Goal: Task Accomplishment & Management: Manage account settings

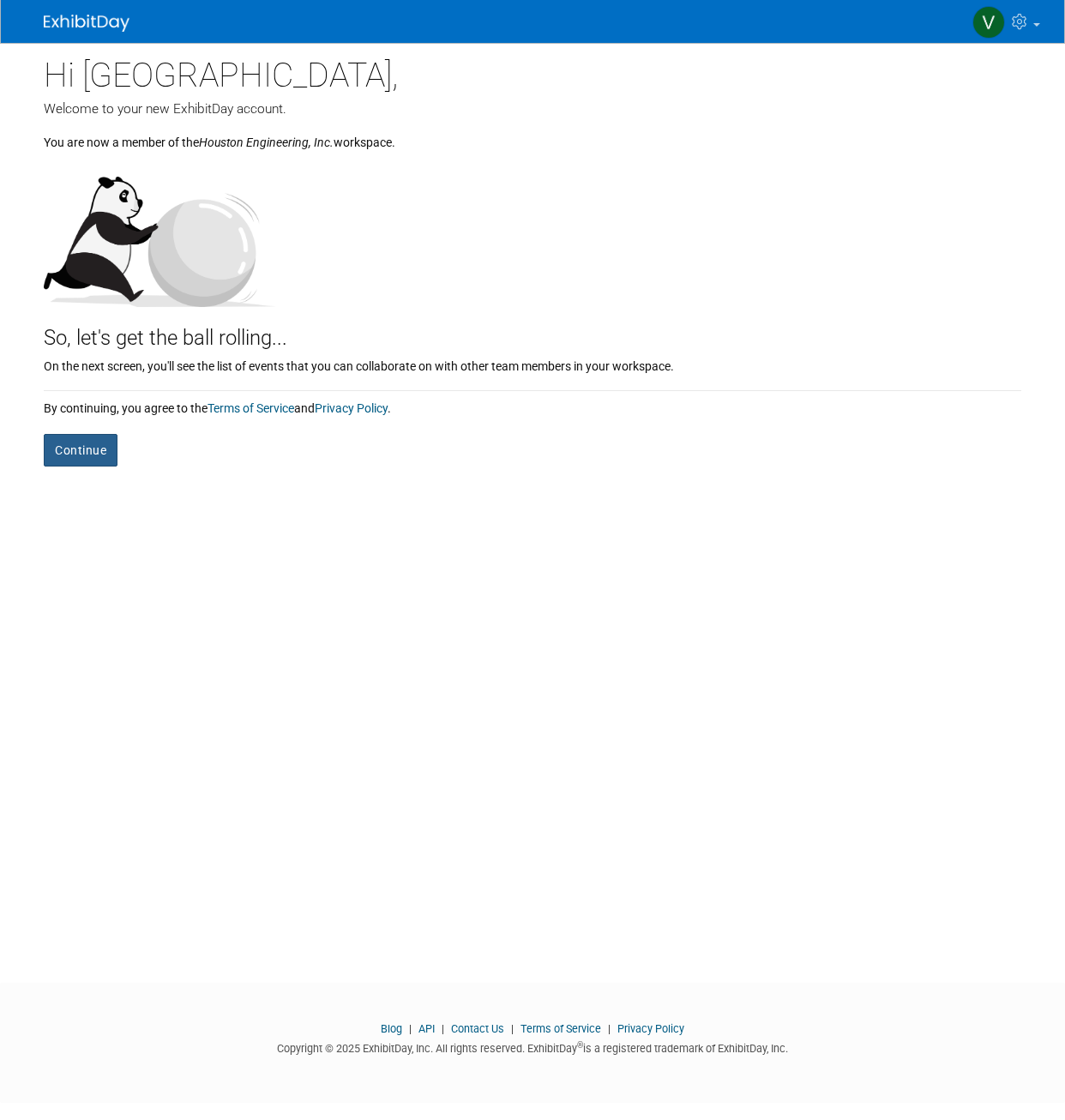
click at [104, 459] on button "Continue" at bounding box center [80, 451] width 74 height 33
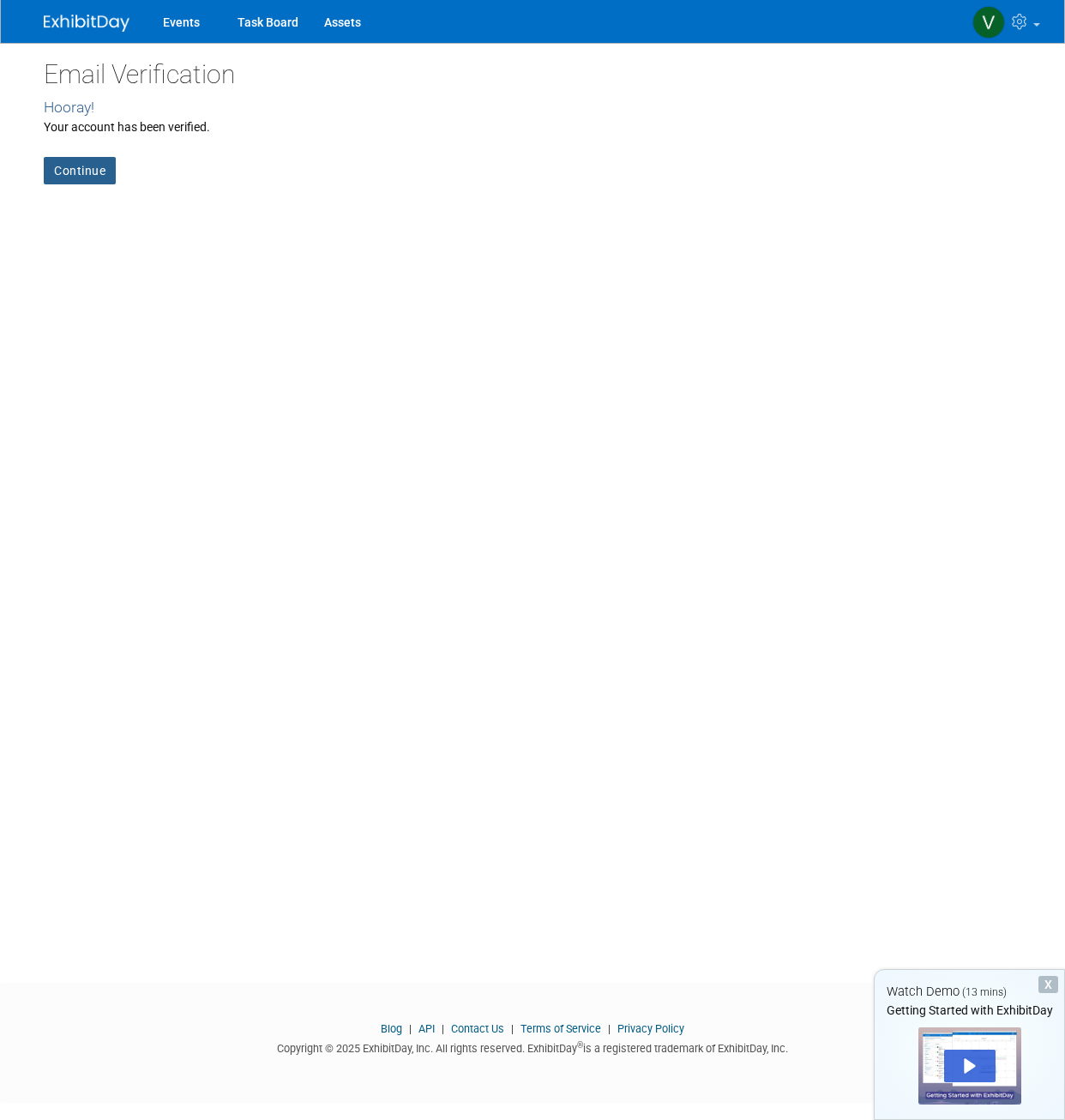
click at [53, 162] on link "Continue" at bounding box center [79, 171] width 72 height 27
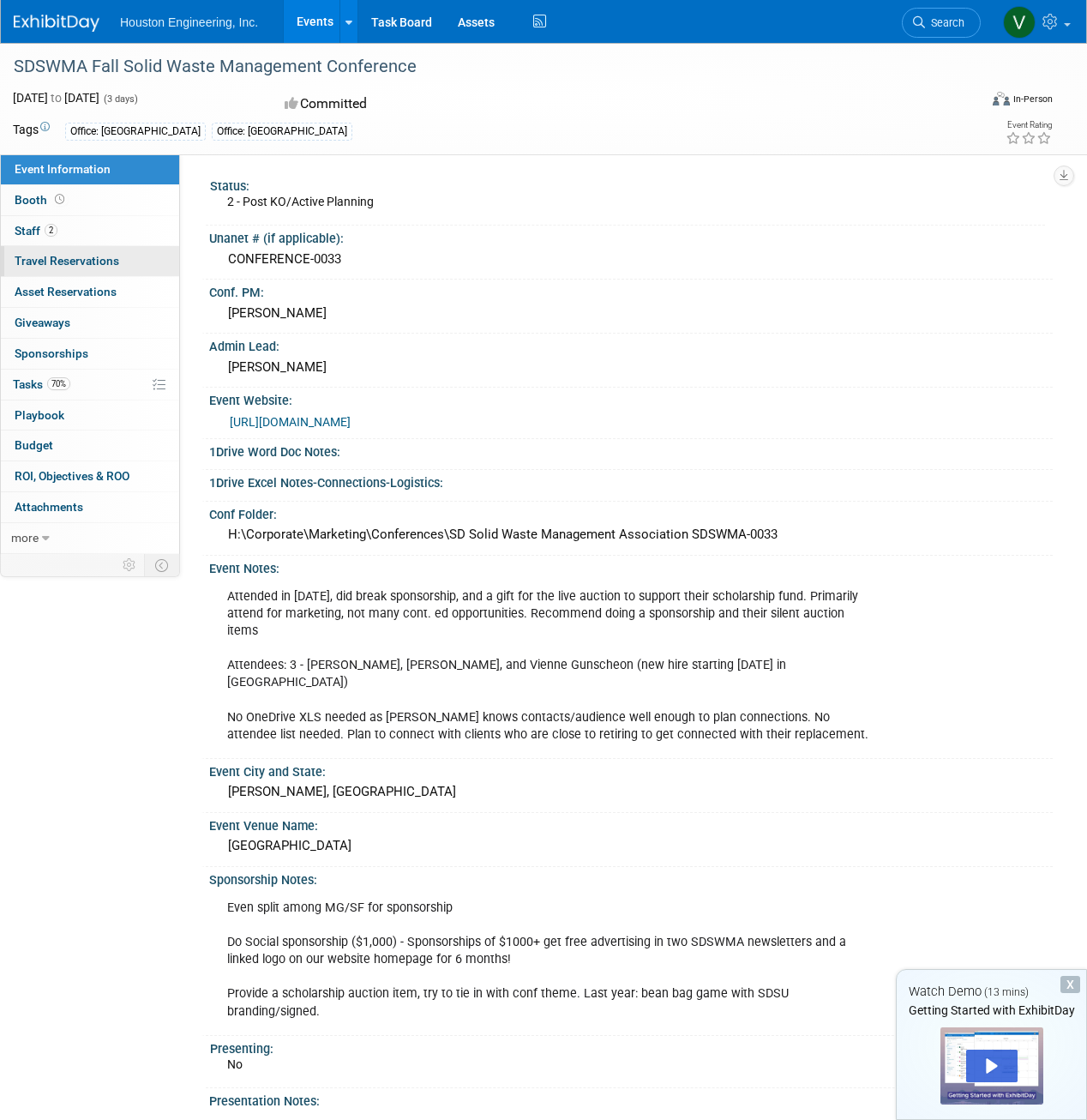
click at [108, 261] on span "Travel Reservations 0" at bounding box center [66, 260] width 104 height 14
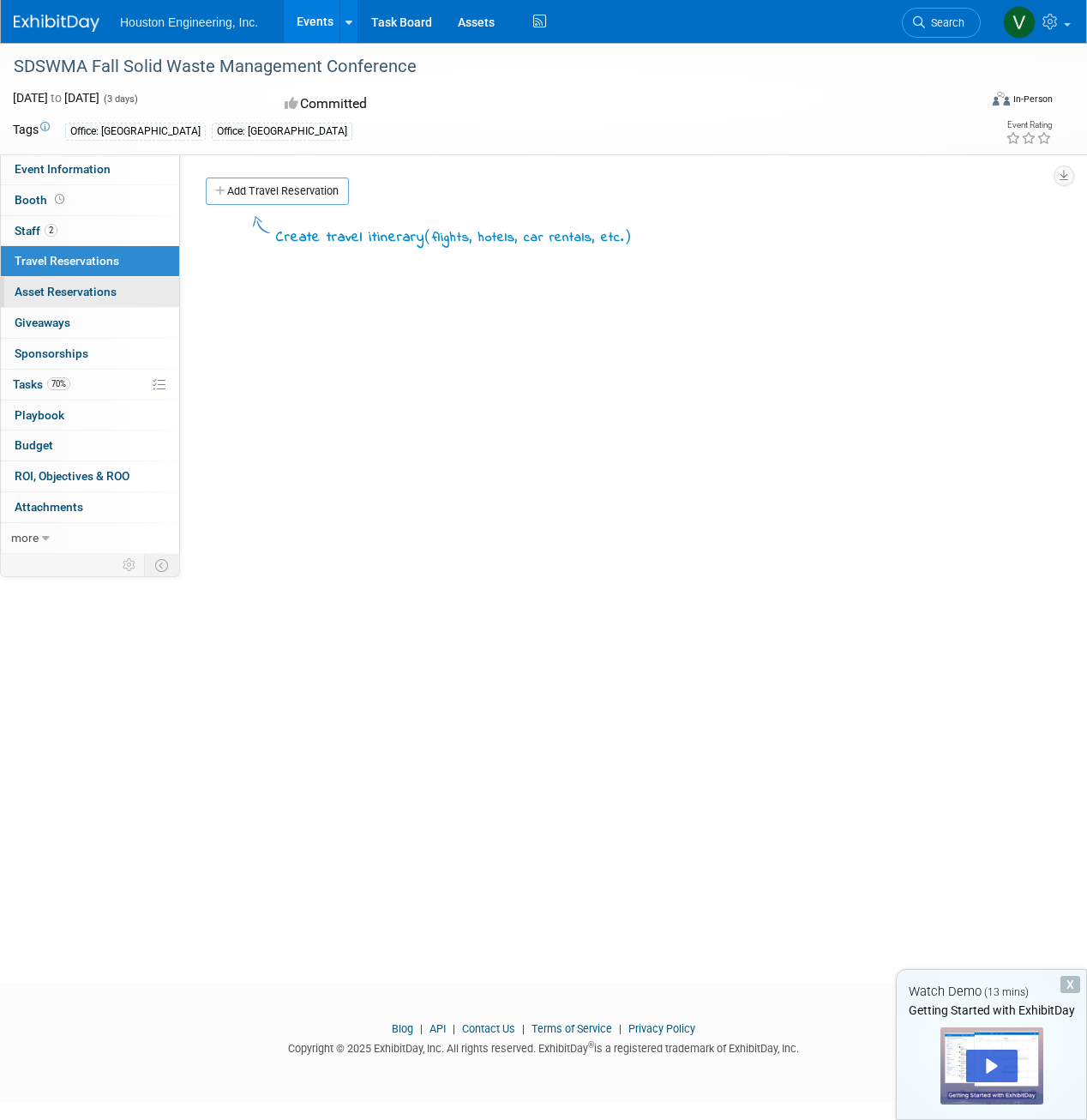
click at [104, 279] on link "0 Asset Reservations 0" at bounding box center [90, 292] width 178 height 30
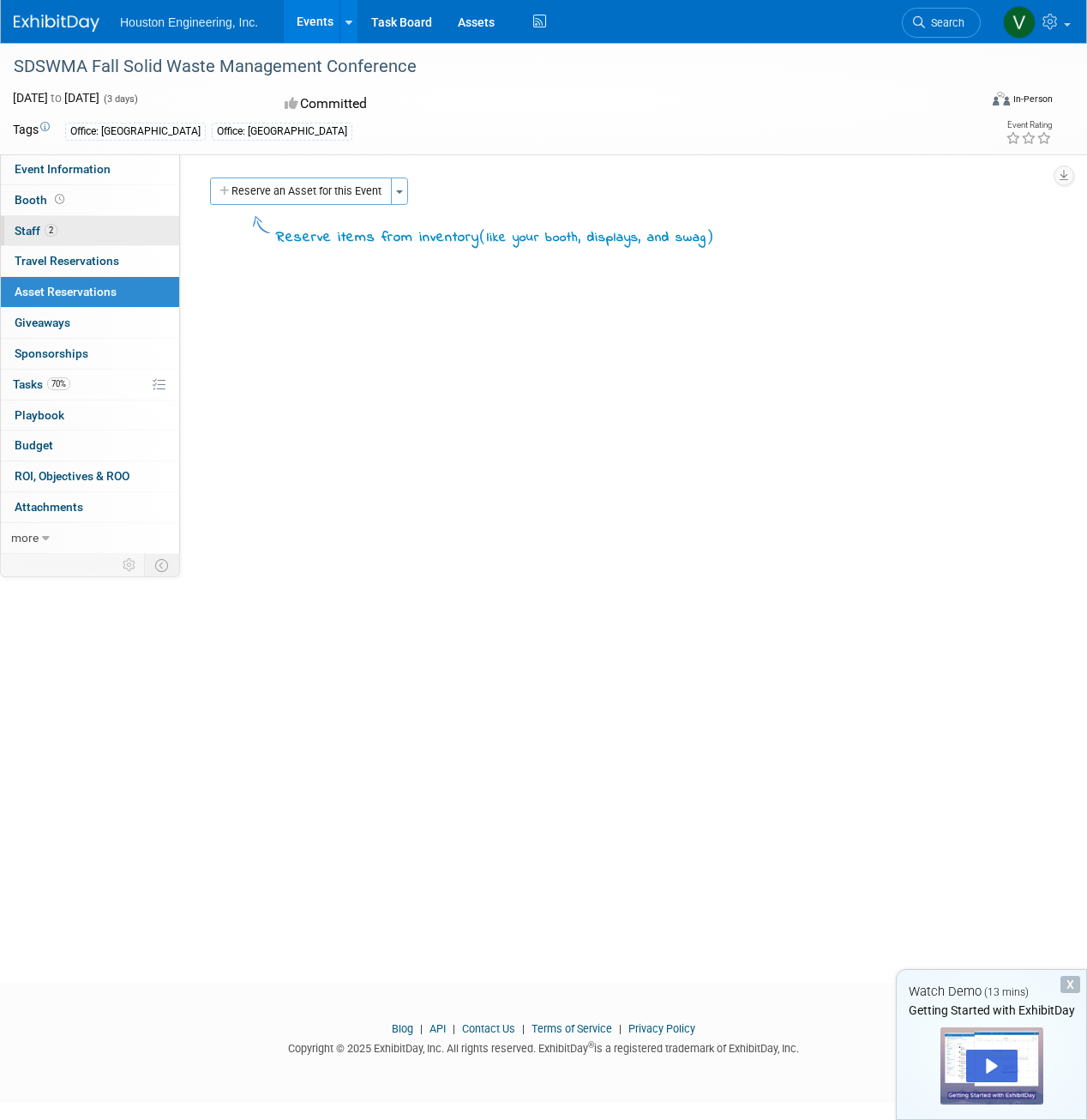
click at [87, 237] on link "2 Staff 2" at bounding box center [90, 231] width 178 height 30
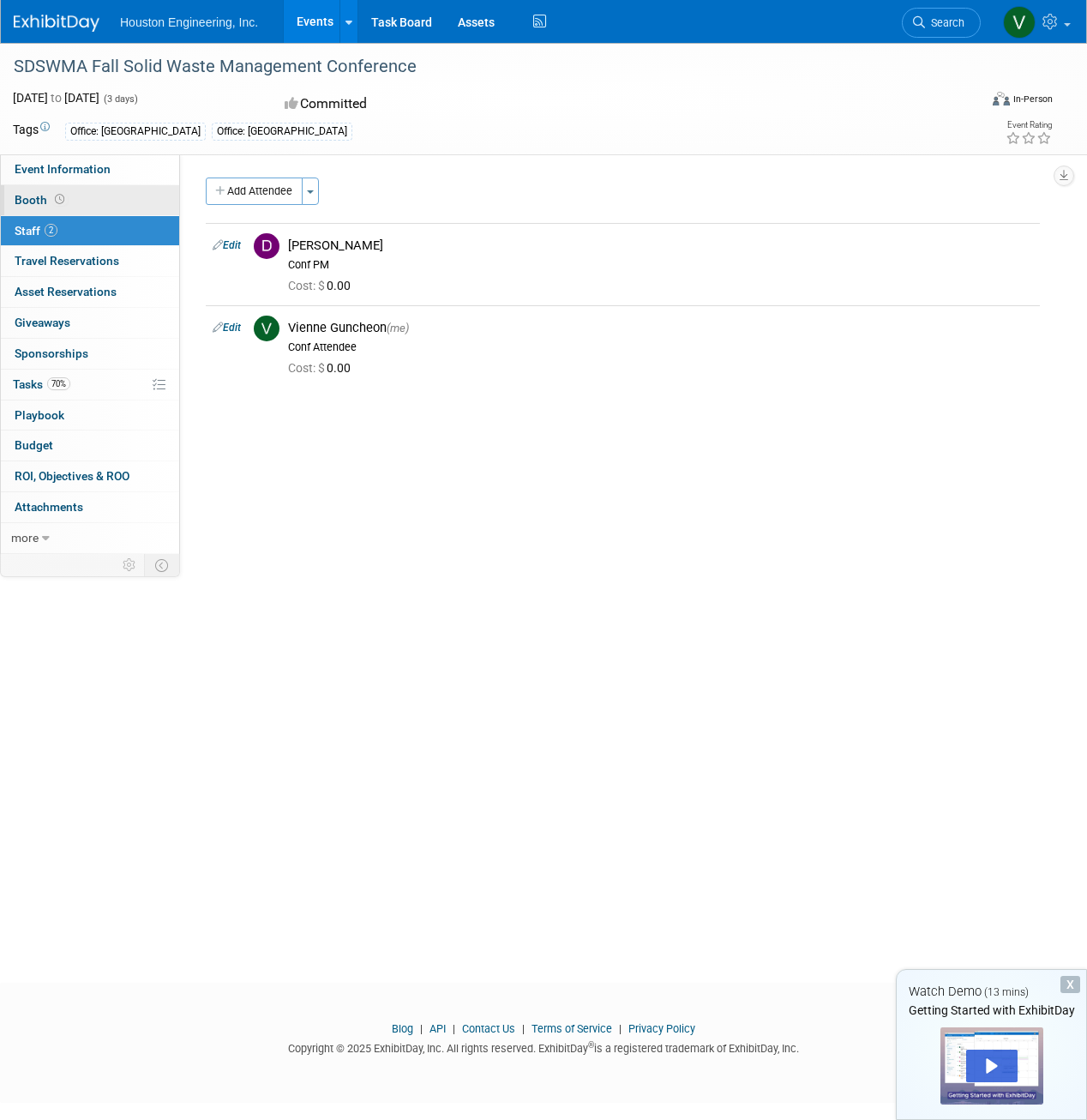
click at [84, 202] on link "Booth" at bounding box center [90, 200] width 178 height 30
select select "No"
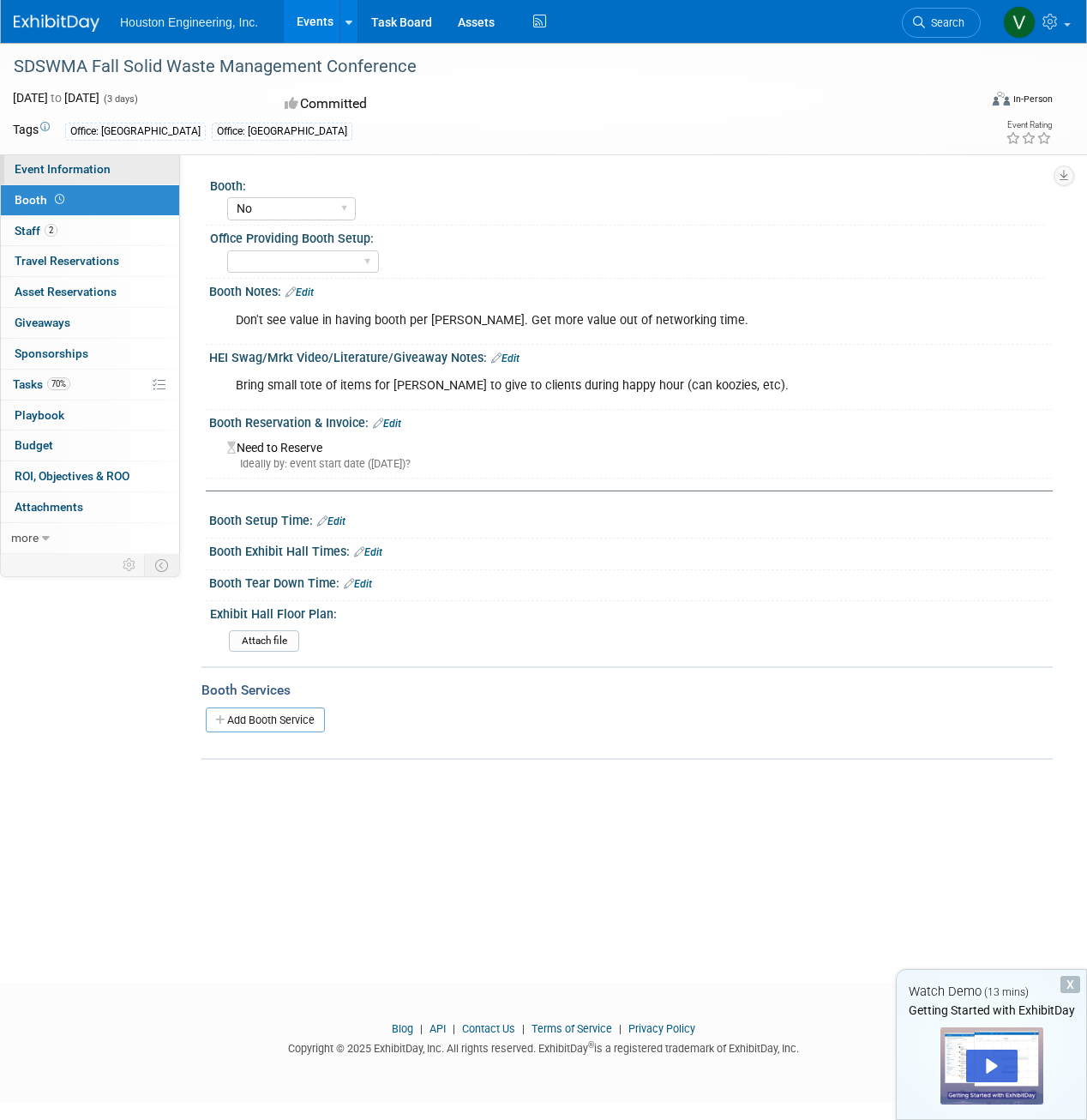
click at [89, 173] on span "Event Information" at bounding box center [63, 168] width 96 height 14
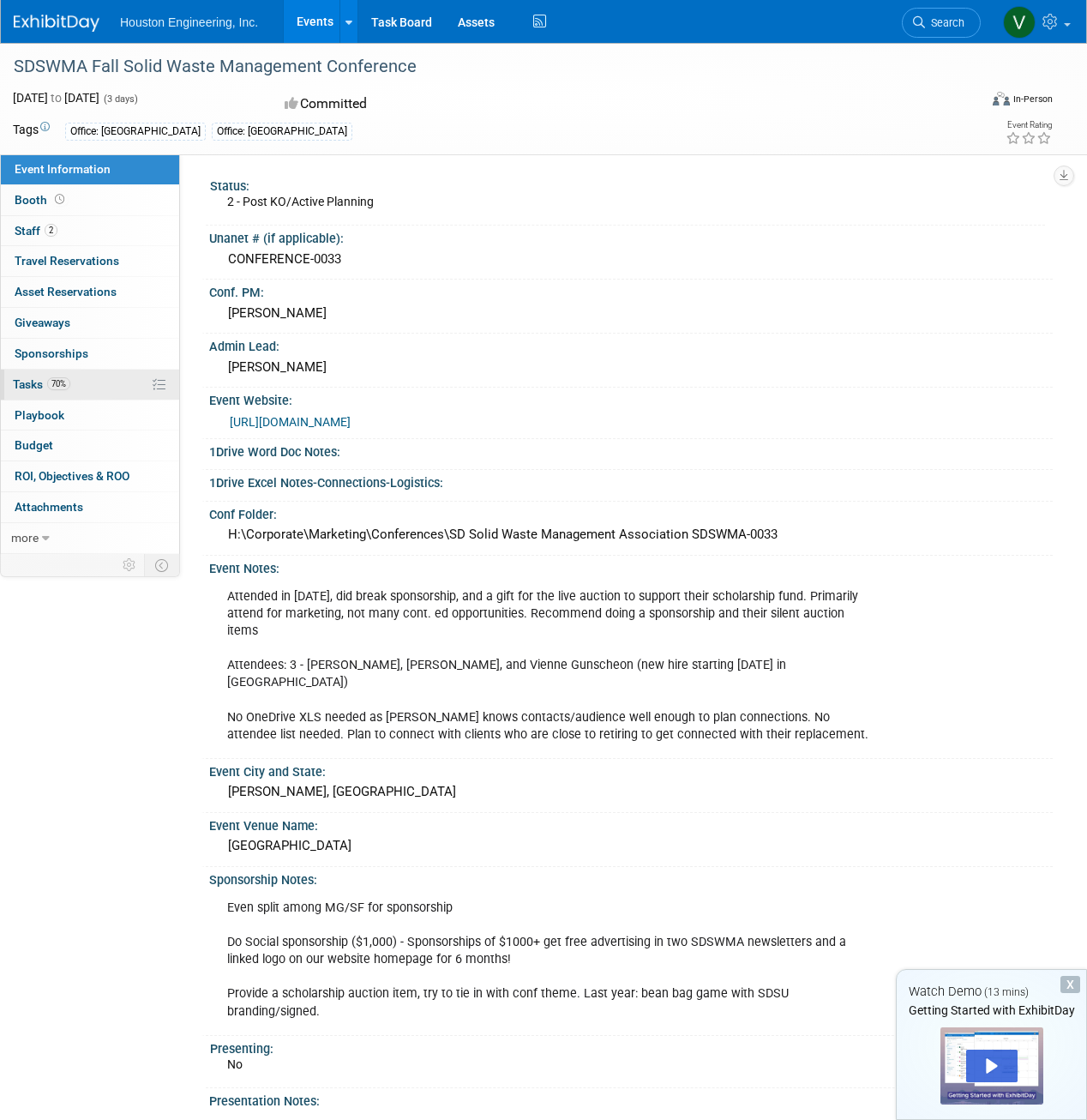
click at [102, 393] on link "70% Tasks 70%" at bounding box center [90, 384] width 178 height 30
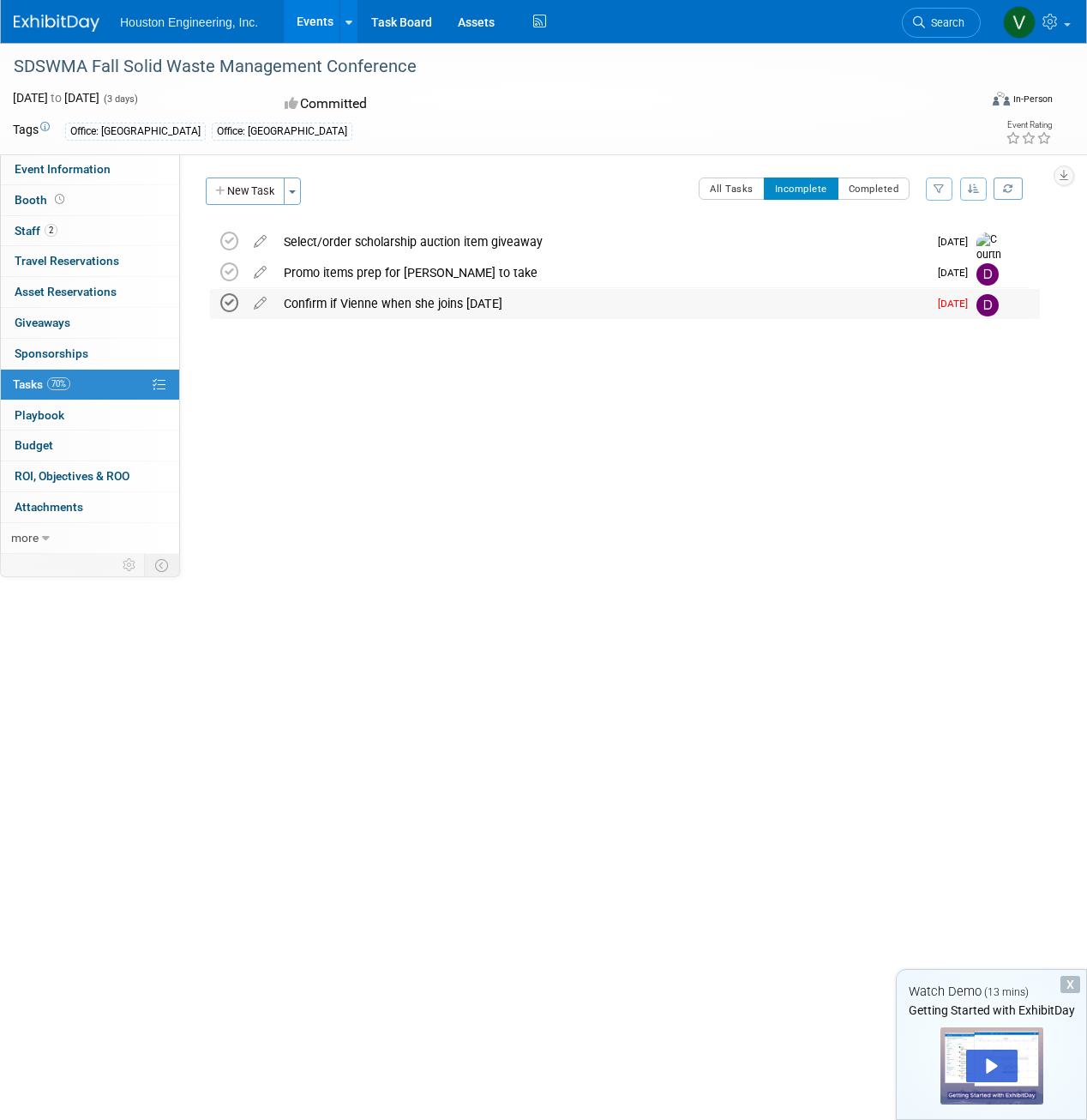
click at [227, 302] on icon at bounding box center [230, 303] width 18 height 18
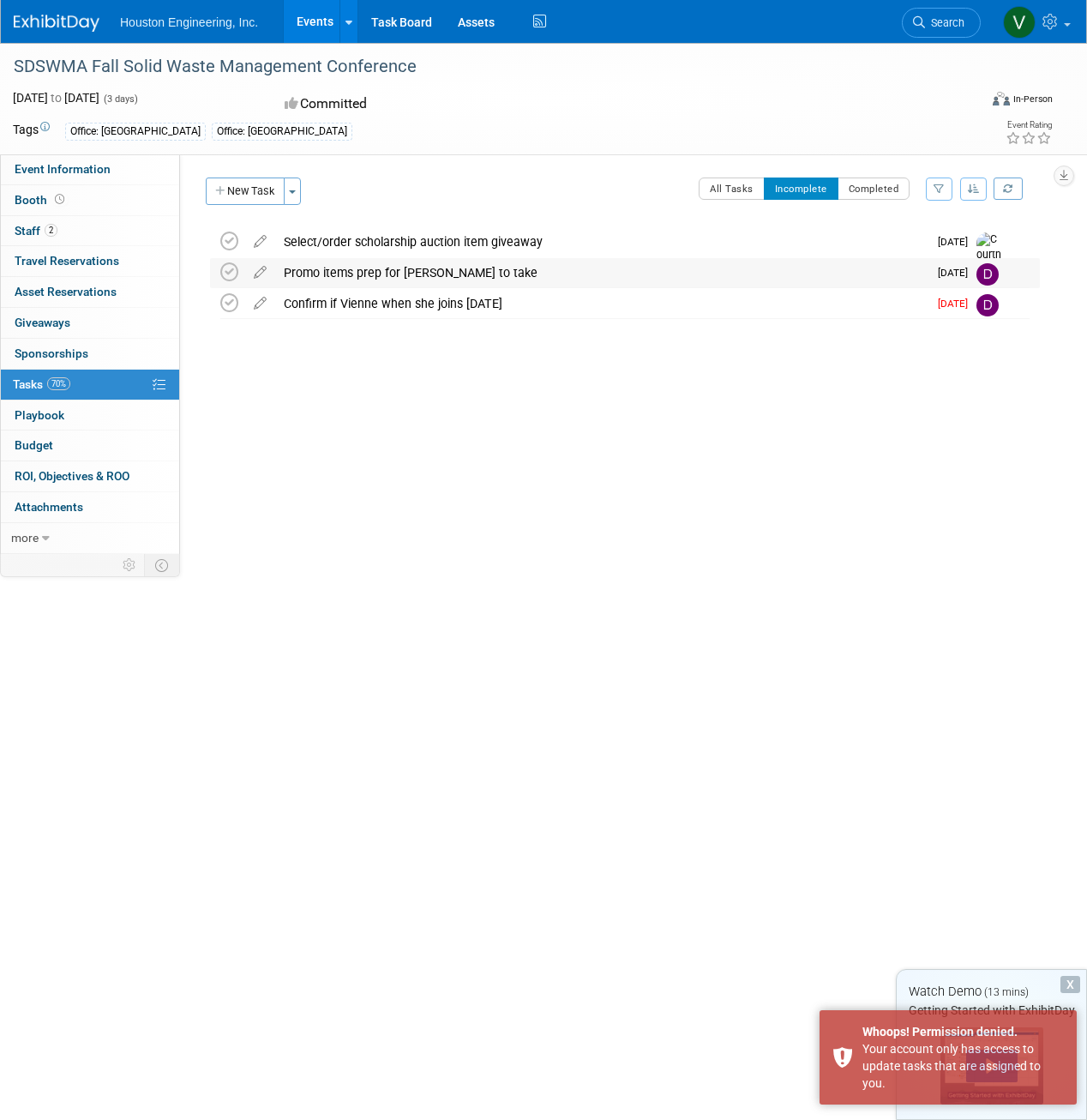
click at [330, 270] on div "Promo items prep for Dennis to take" at bounding box center [601, 273] width 652 height 29
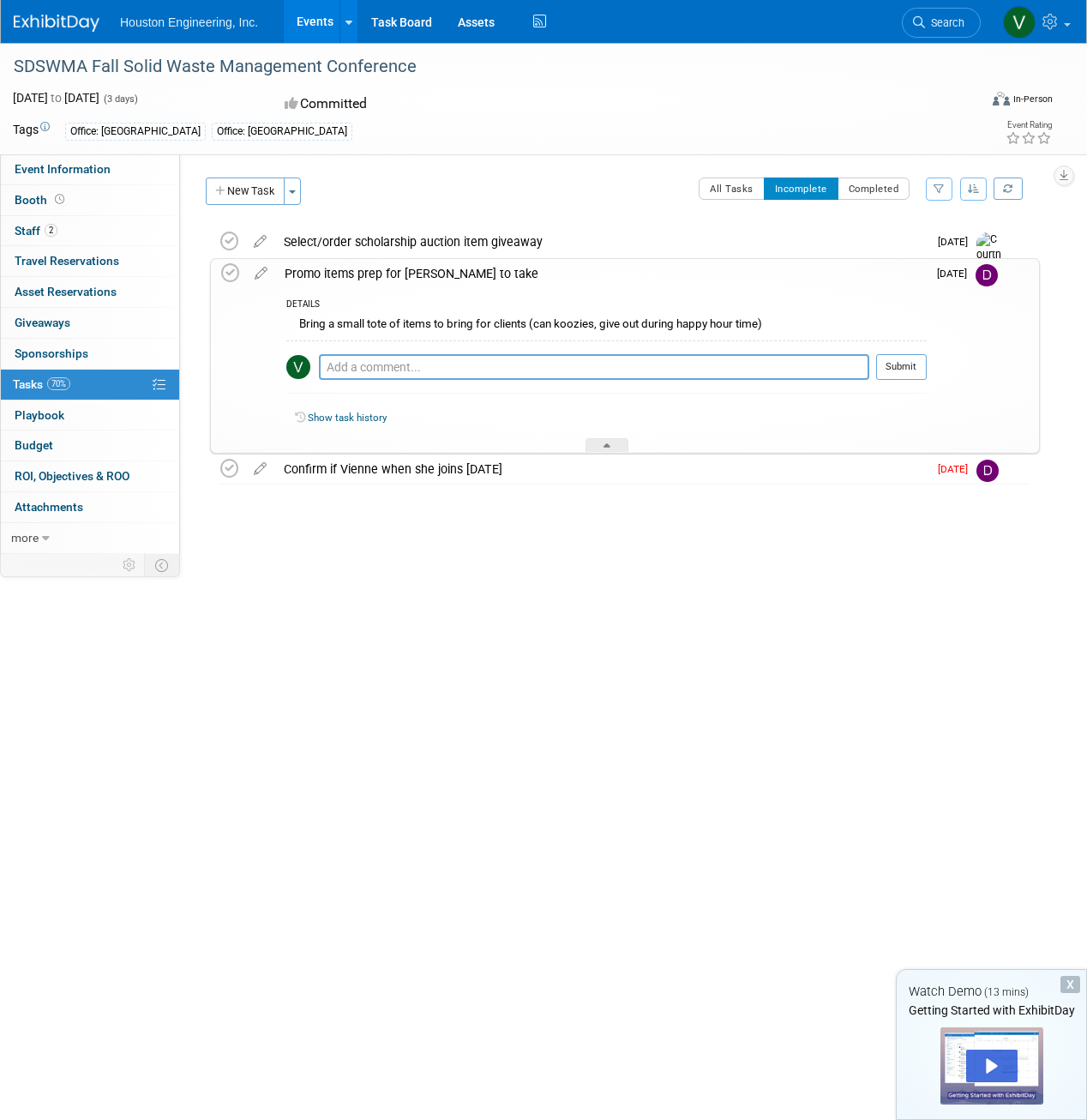
click at [529, 268] on div "Promo items prep for Dennis to take" at bounding box center [601, 273] width 651 height 29
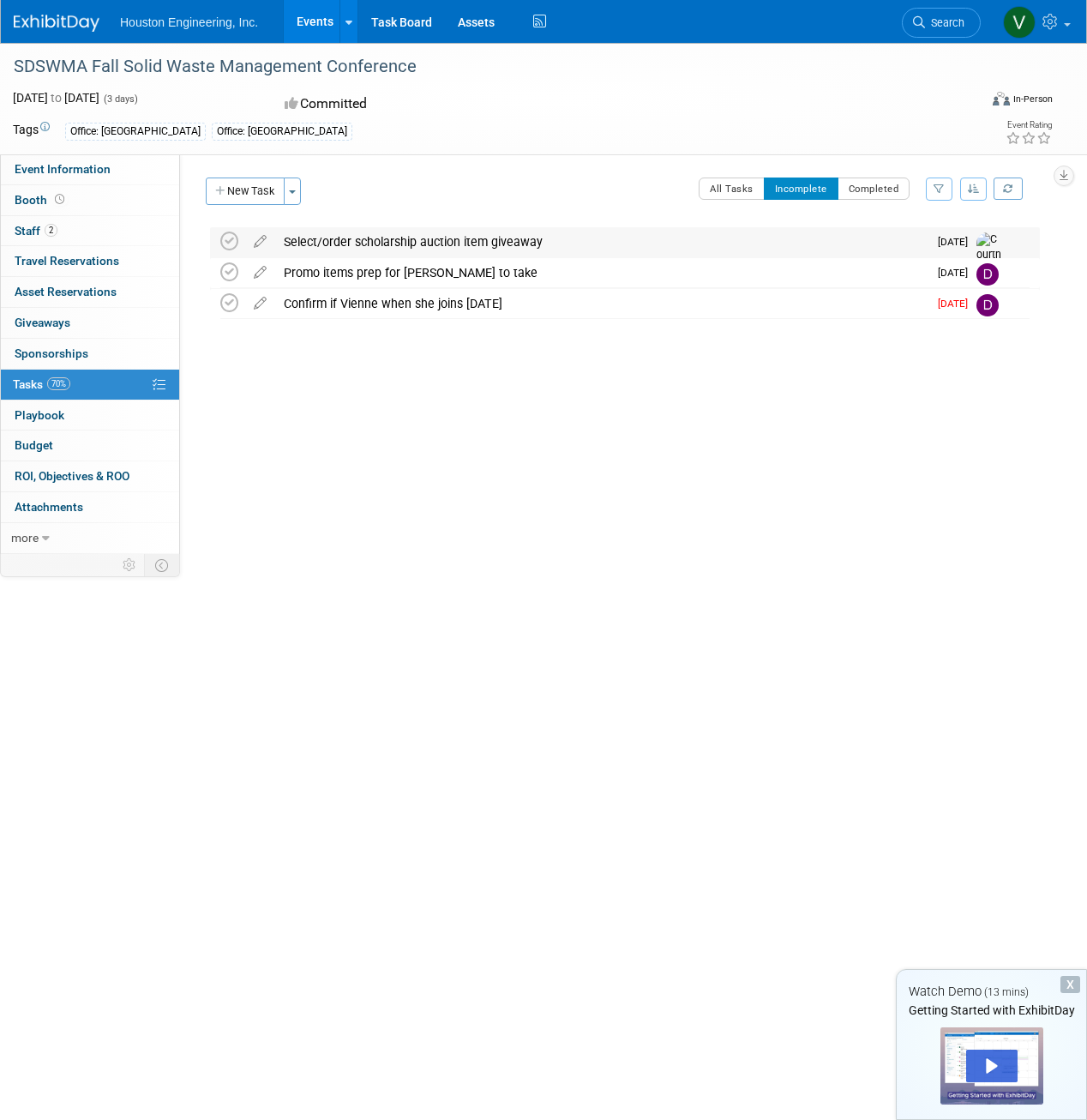
click at [559, 242] on div "Select/order scholarship auction item giveaway" at bounding box center [601, 242] width 652 height 29
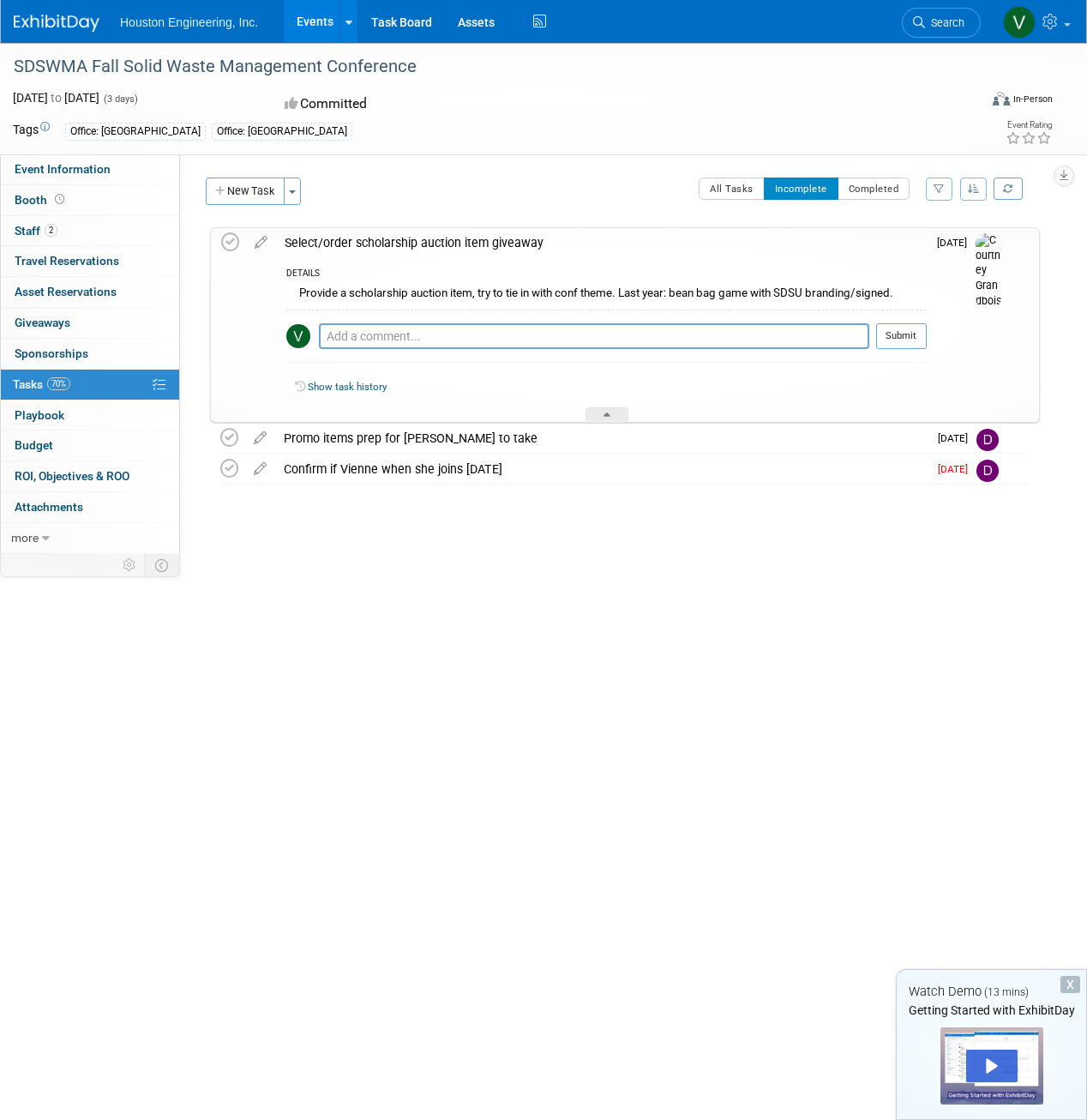
click at [560, 242] on div "Select/order scholarship auction item giveaway" at bounding box center [601, 243] width 651 height 29
